Goal: Book appointment/travel/reservation

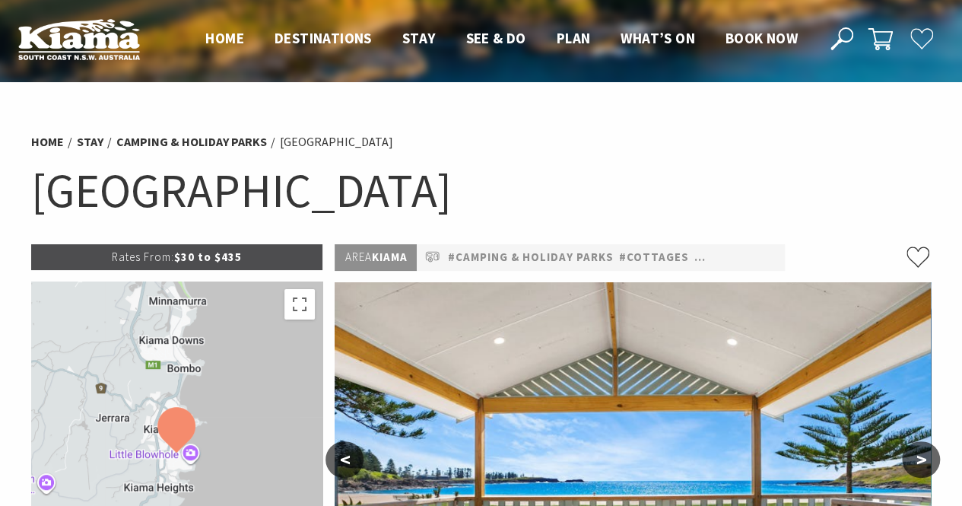
select select "3"
select select "2"
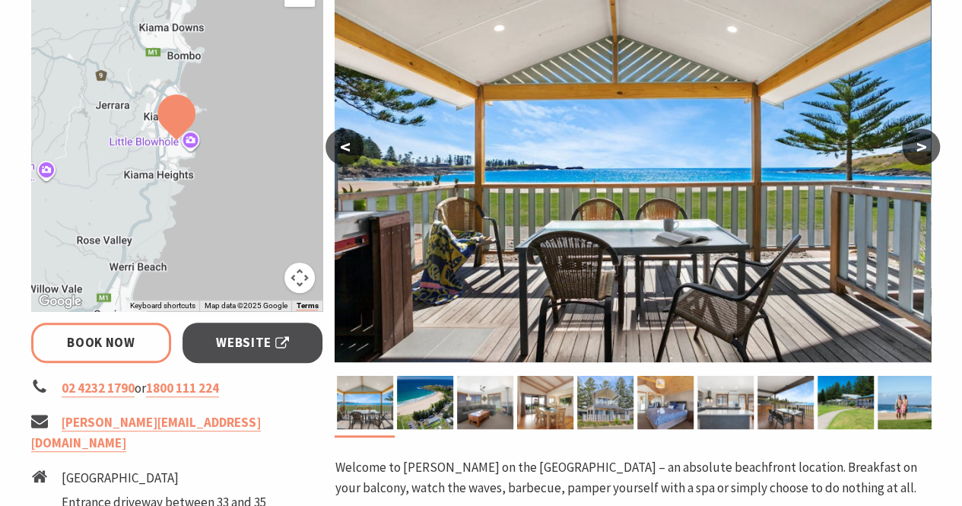
scroll to position [297, 0]
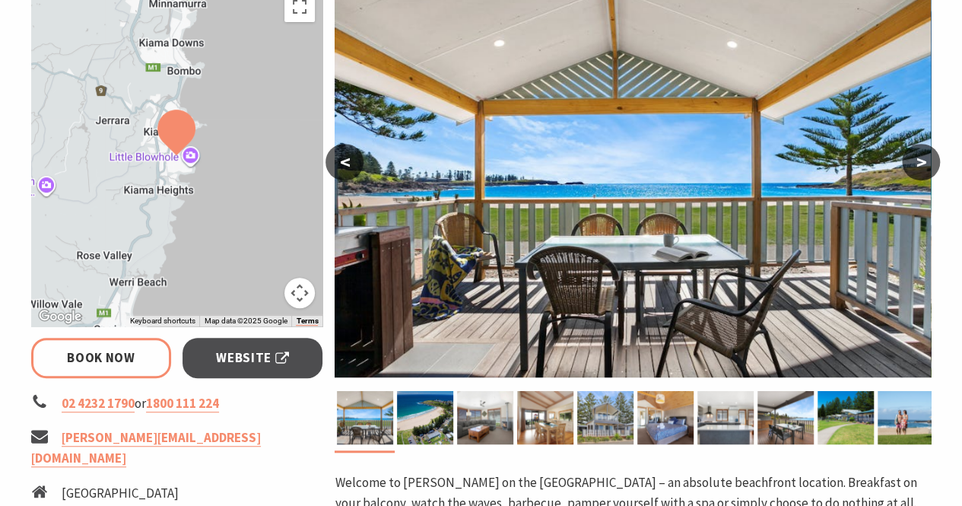
click at [920, 168] on button ">" at bounding box center [921, 162] width 38 height 36
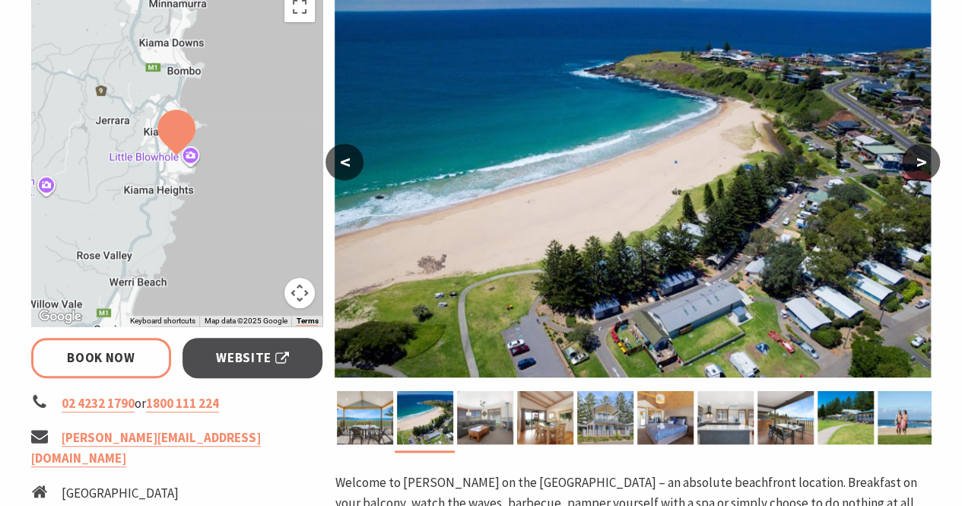
click at [920, 168] on button ">" at bounding box center [921, 162] width 38 height 36
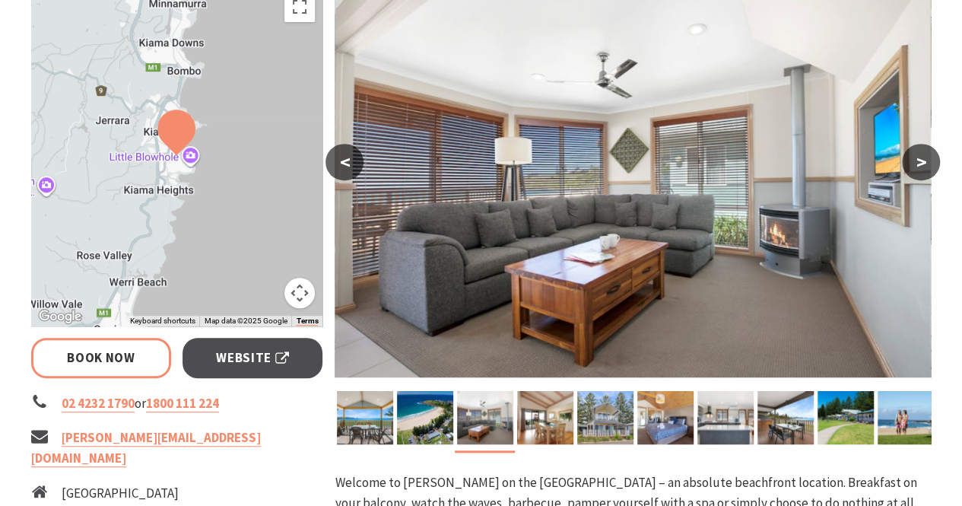
click at [352, 154] on button "<" at bounding box center [344, 162] width 38 height 36
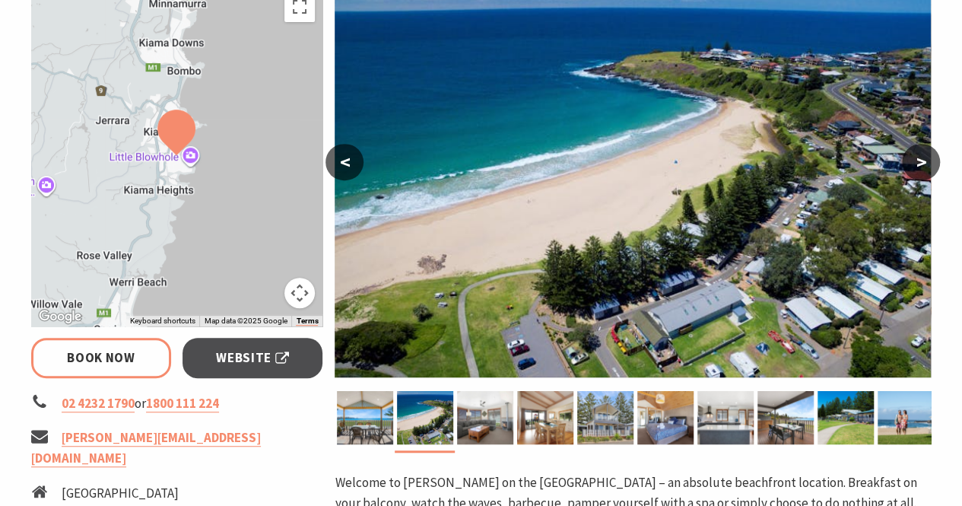
click at [917, 162] on button ">" at bounding box center [921, 162] width 38 height 36
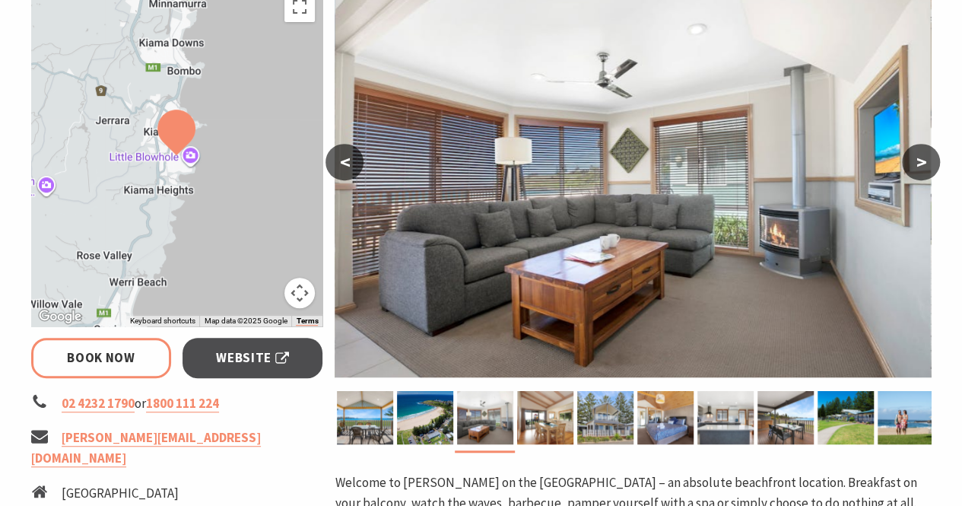
click at [917, 162] on button ">" at bounding box center [921, 162] width 38 height 36
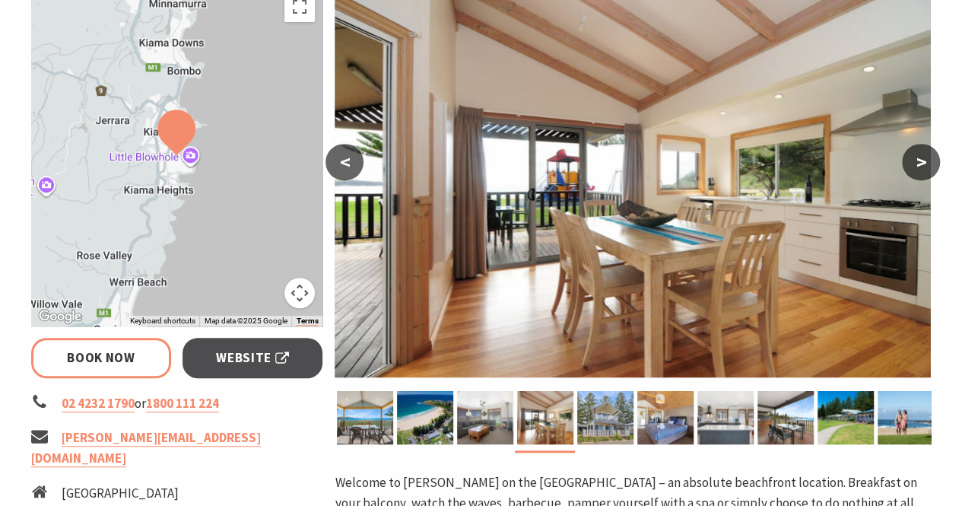
click at [917, 162] on button ">" at bounding box center [921, 162] width 38 height 36
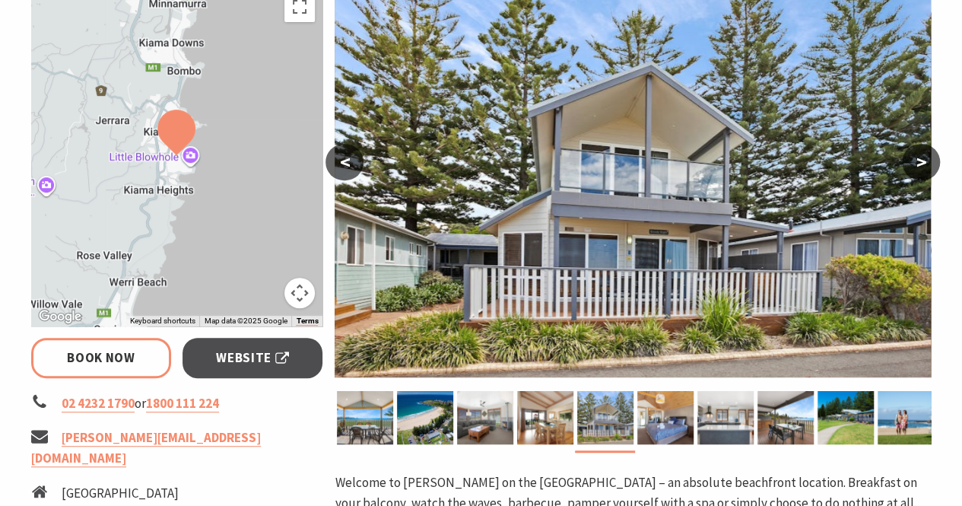
click at [917, 162] on button ">" at bounding box center [921, 162] width 38 height 36
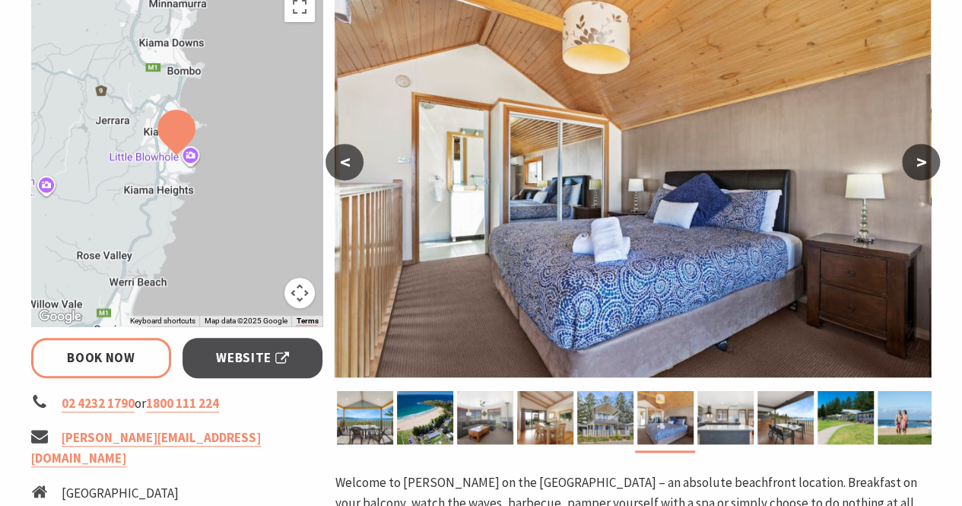
click at [917, 162] on button ">" at bounding box center [921, 162] width 38 height 36
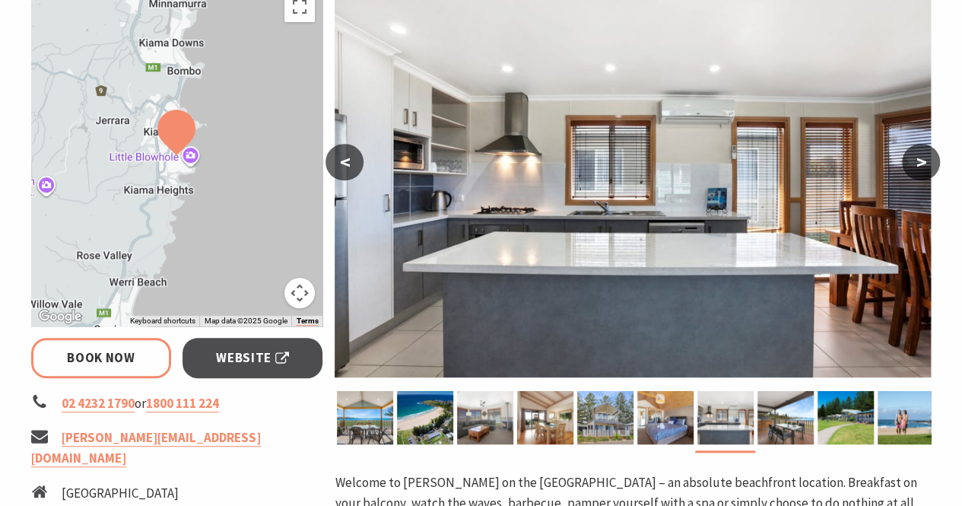
click at [917, 162] on button ">" at bounding box center [921, 162] width 38 height 36
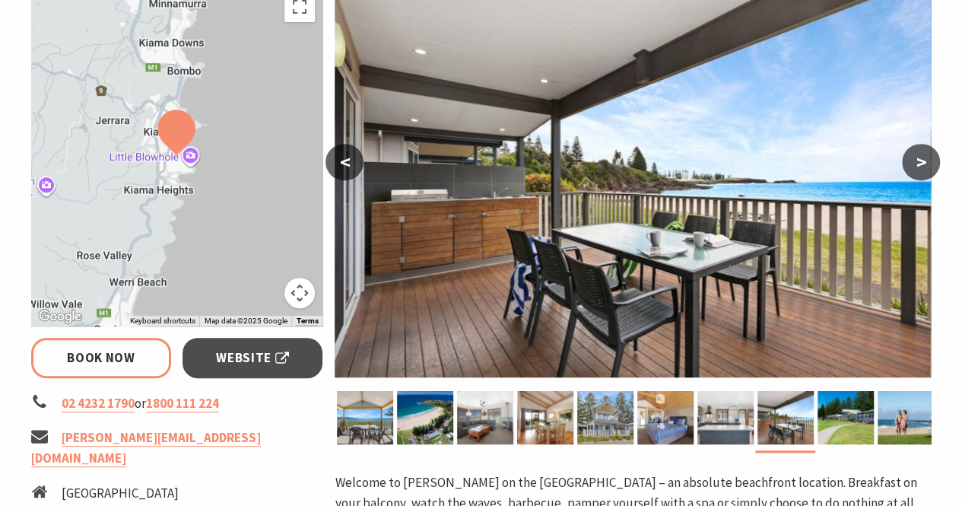
click at [917, 162] on button ">" at bounding box center [921, 162] width 38 height 36
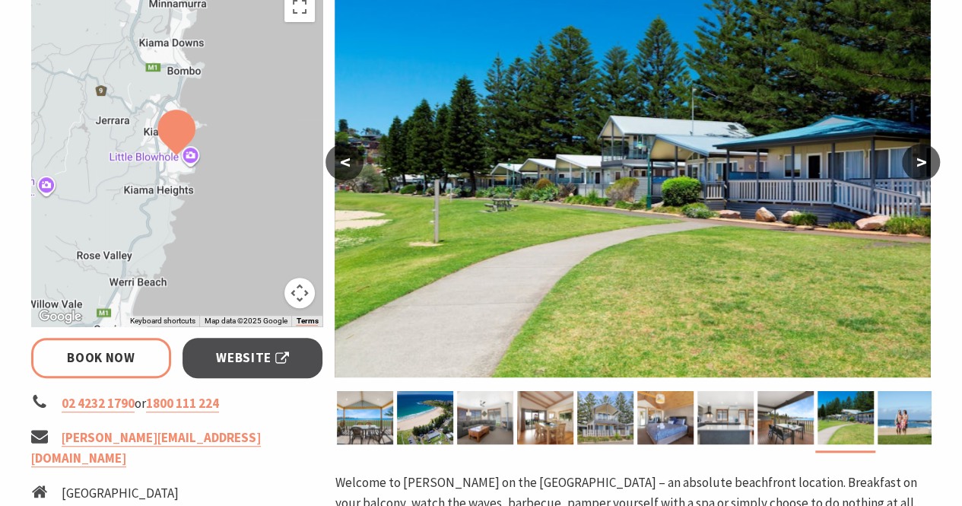
click at [917, 162] on button ">" at bounding box center [921, 162] width 38 height 36
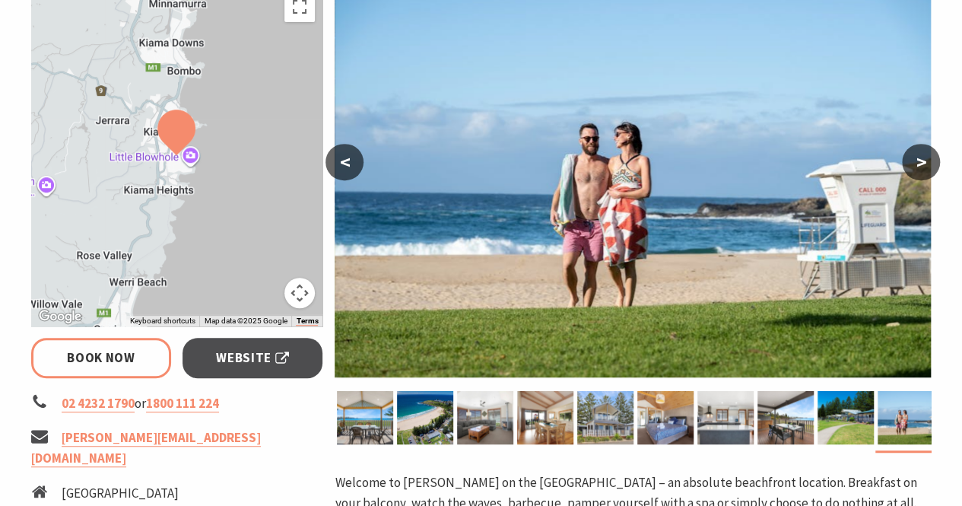
click at [917, 162] on button ">" at bounding box center [921, 162] width 38 height 36
